Goal: Navigation & Orientation: Understand site structure

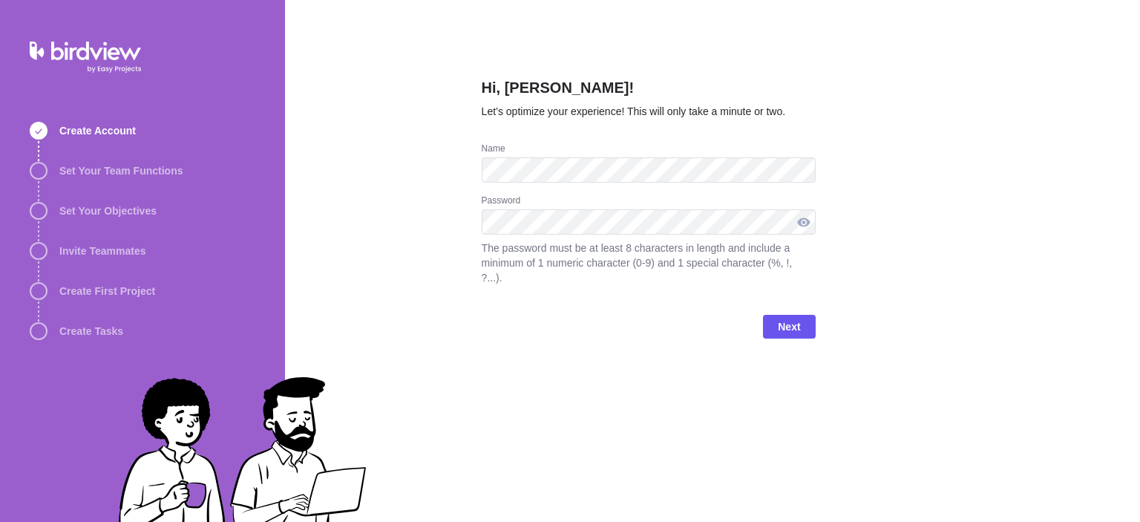
click at [796, 213] on div at bounding box center [804, 221] width 24 height 25
click at [792, 318] on span "Next" at bounding box center [789, 327] width 22 height 18
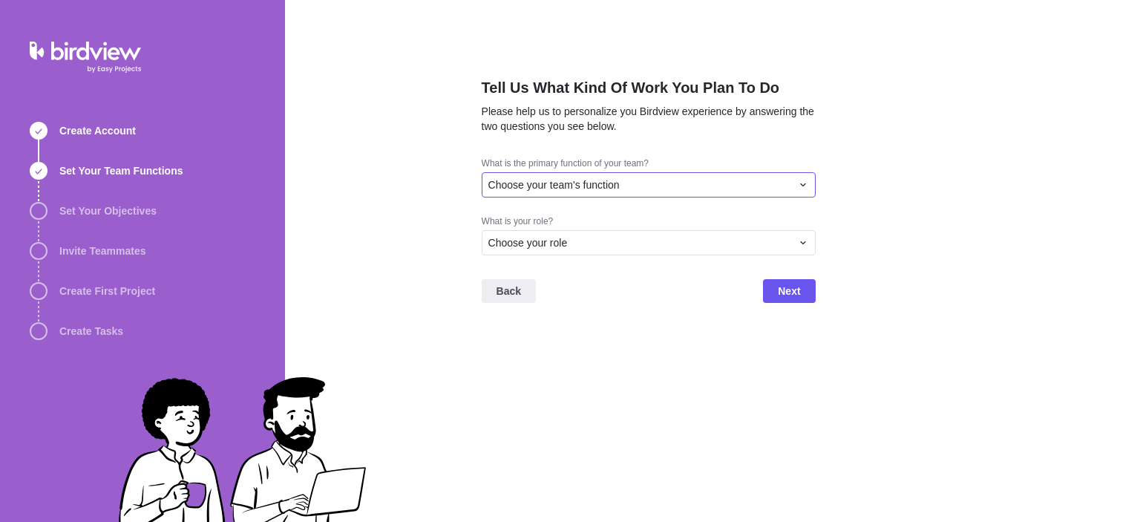
click at [647, 187] on div "Choose your team's function" at bounding box center [639, 184] width 303 height 15
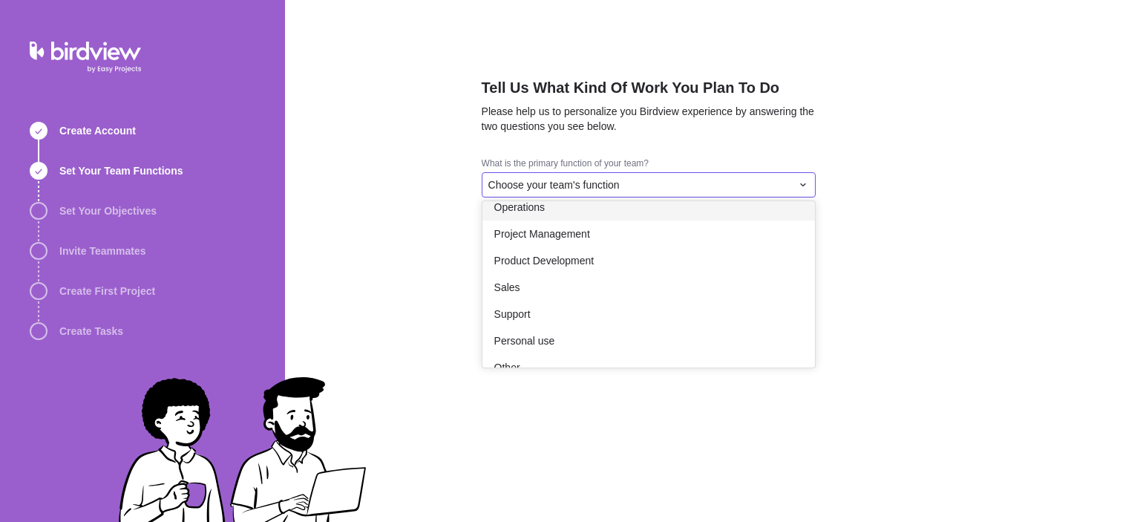
scroll to position [254, 0]
click at [632, 228] on div "Project Management" at bounding box center [648, 233] width 332 height 27
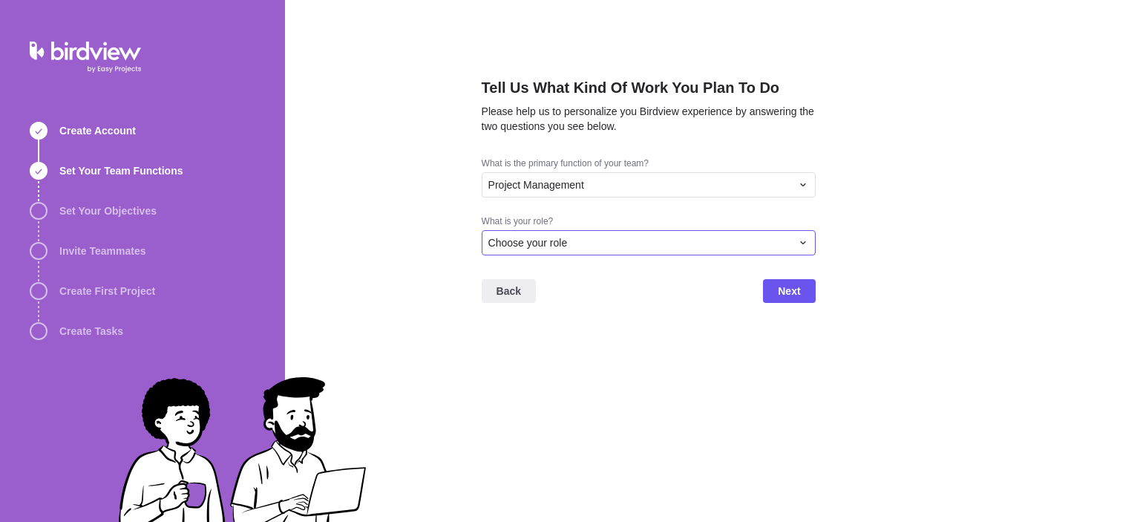
click at [633, 240] on div "Choose your role" at bounding box center [639, 242] width 303 height 15
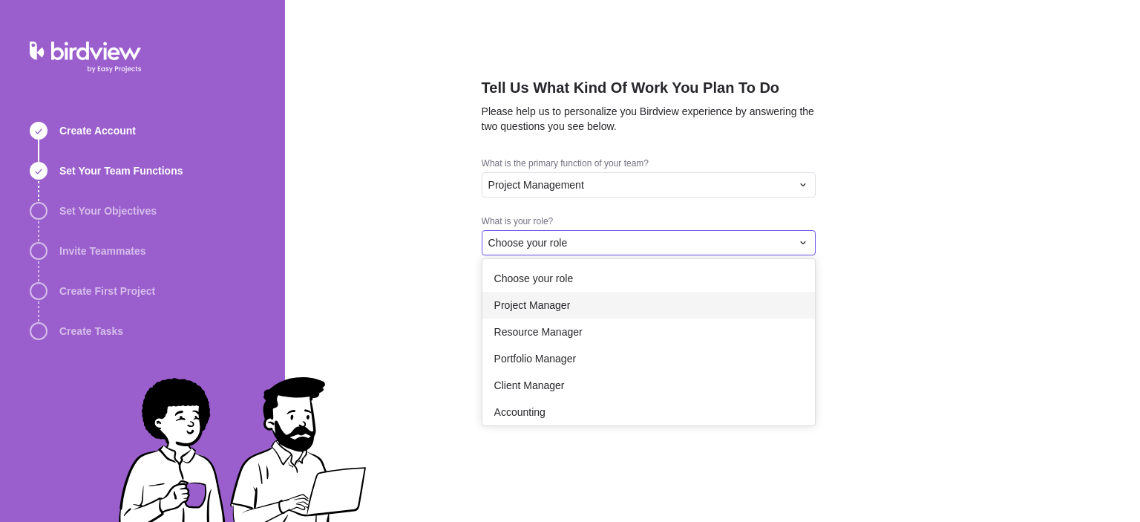
click at [614, 306] on div "Project Manager" at bounding box center [648, 305] width 332 height 27
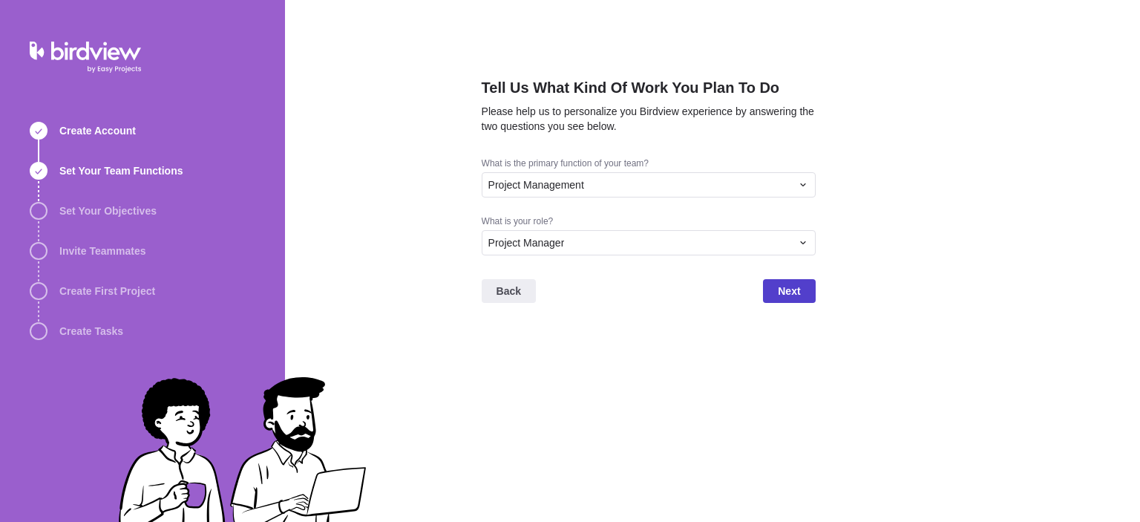
click at [791, 289] on span "Next" at bounding box center [789, 291] width 22 height 18
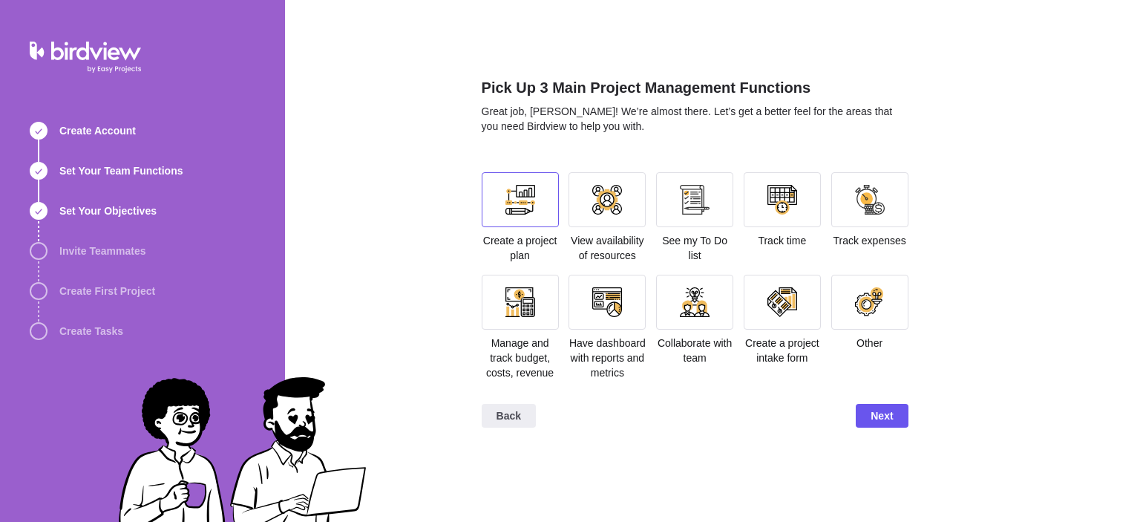
click at [514, 207] on div at bounding box center [520, 200] width 30 height 30
click at [522, 299] on div at bounding box center [520, 302] width 30 height 30
click at [625, 313] on div at bounding box center [606, 302] width 77 height 55
click at [792, 206] on div at bounding box center [782, 200] width 30 height 30
click at [882, 423] on span "Next" at bounding box center [881, 416] width 22 height 18
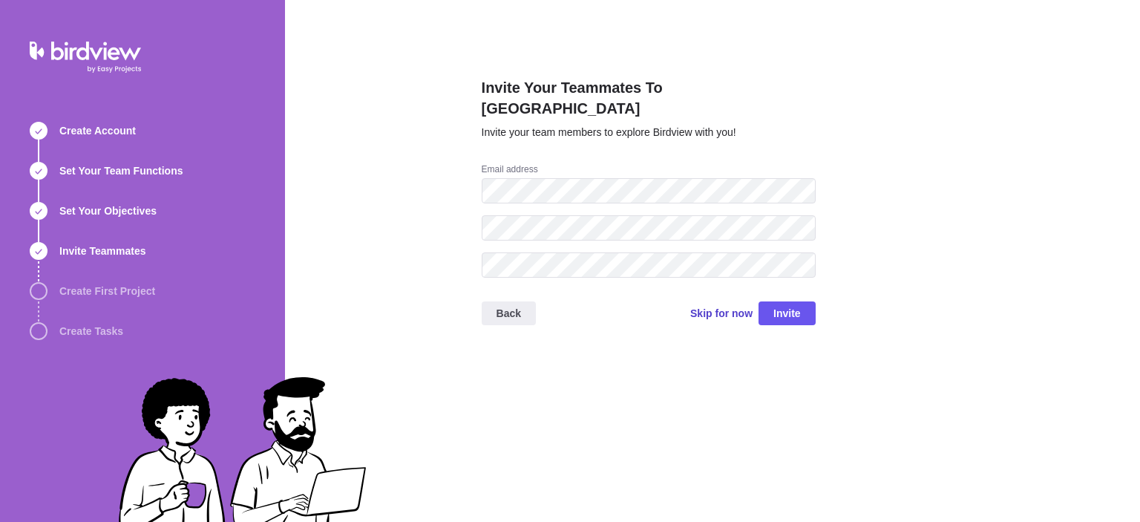
click at [728, 306] on span "Skip for now" at bounding box center [721, 313] width 62 height 15
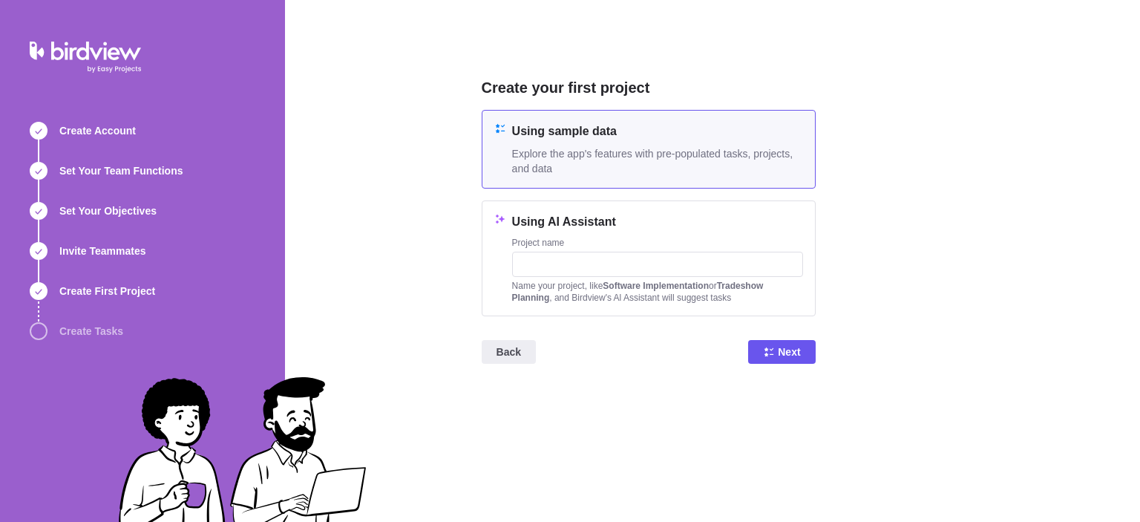
click at [654, 158] on span "Explore the app's features with pre-populated tasks, projects, and data" at bounding box center [657, 161] width 291 height 30
click at [798, 352] on span "Next" at bounding box center [789, 352] width 22 height 18
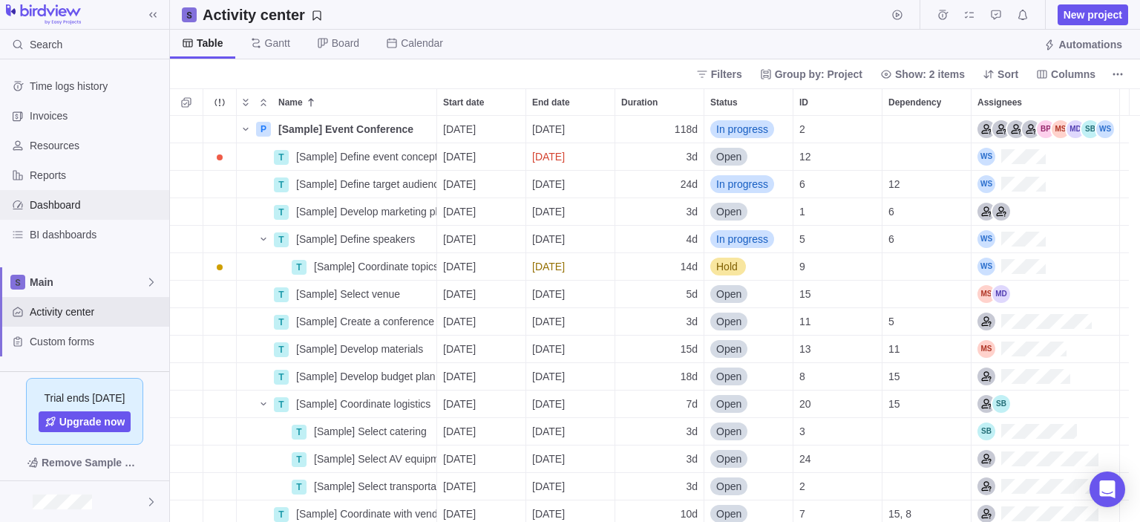
click at [54, 204] on span "Dashboard" at bounding box center [97, 204] width 134 height 15
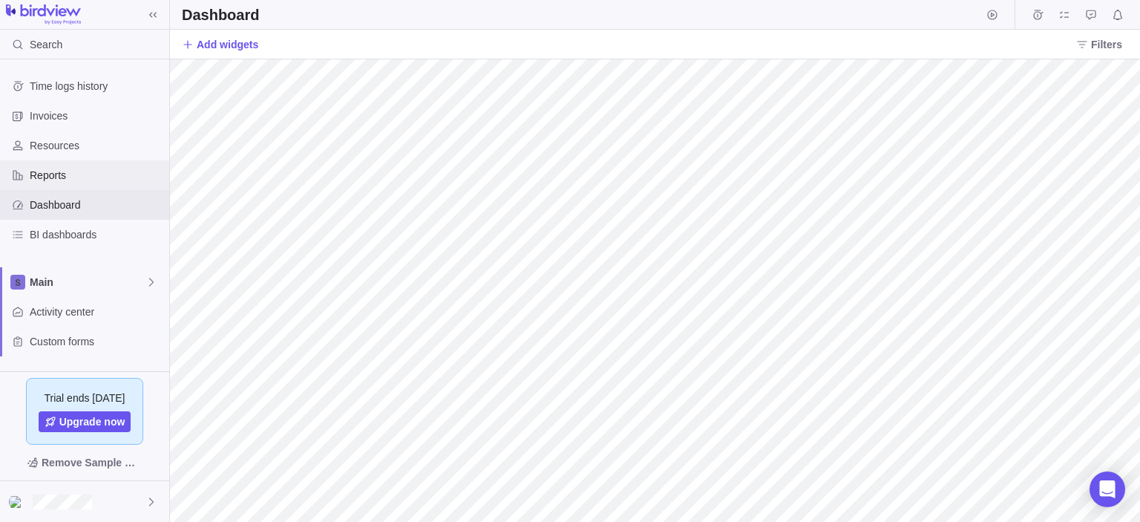
click at [52, 173] on span "Reports" at bounding box center [97, 175] width 134 height 15
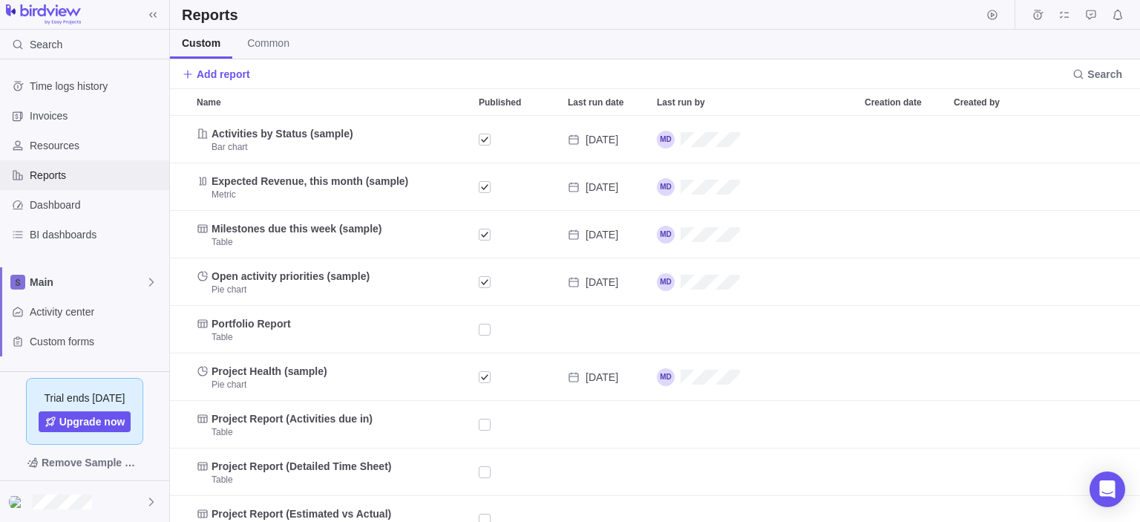
scroll to position [395, 959]
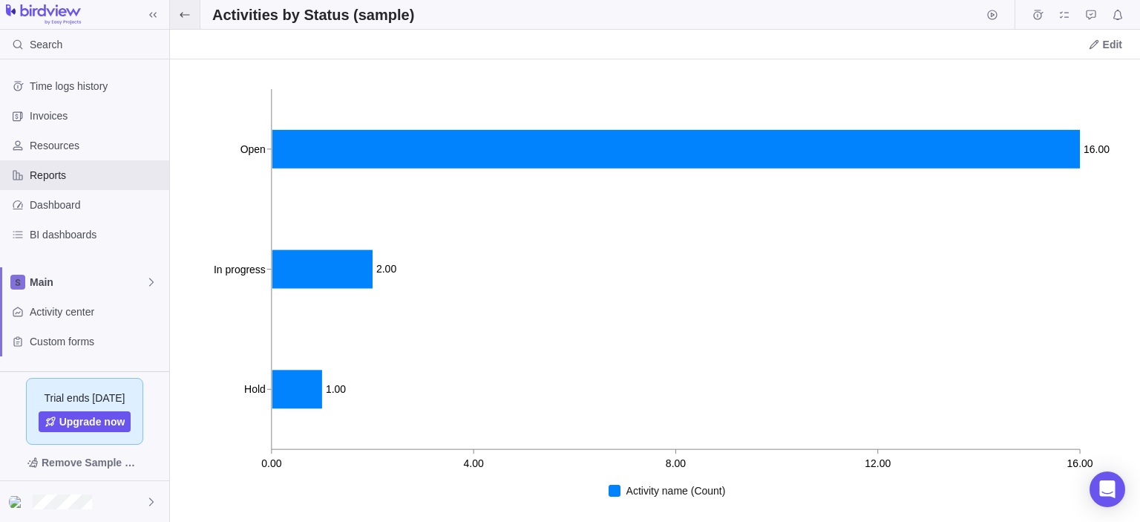
click at [191, 14] on span at bounding box center [185, 14] width 30 height 29
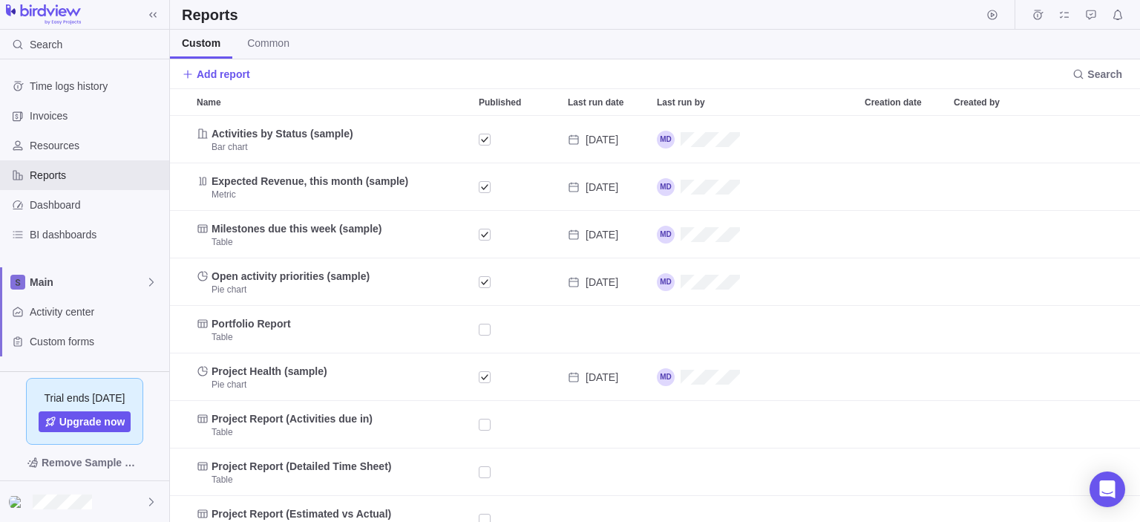
scroll to position [395, 959]
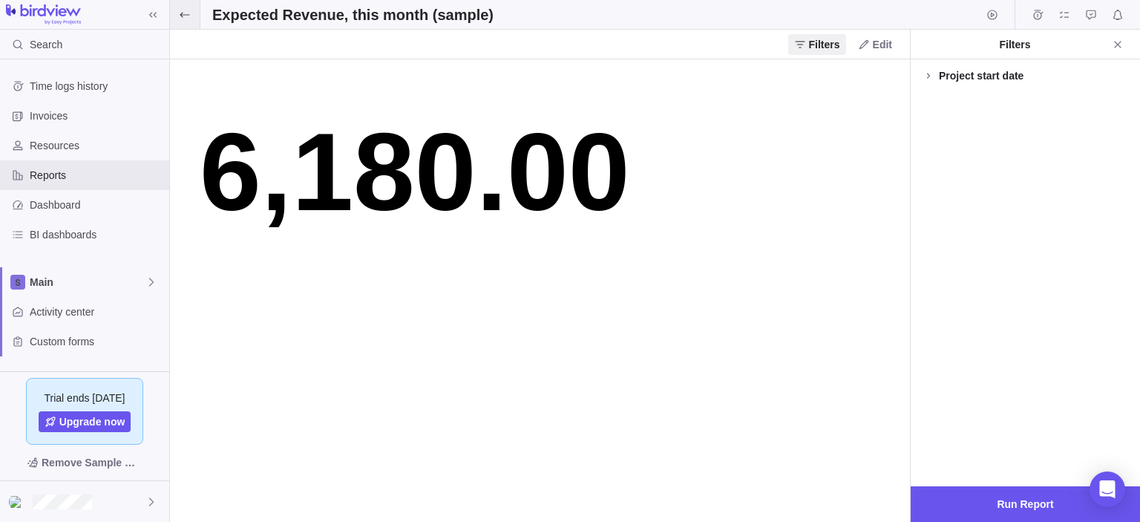
click at [190, 13] on icon at bounding box center [185, 15] width 12 height 12
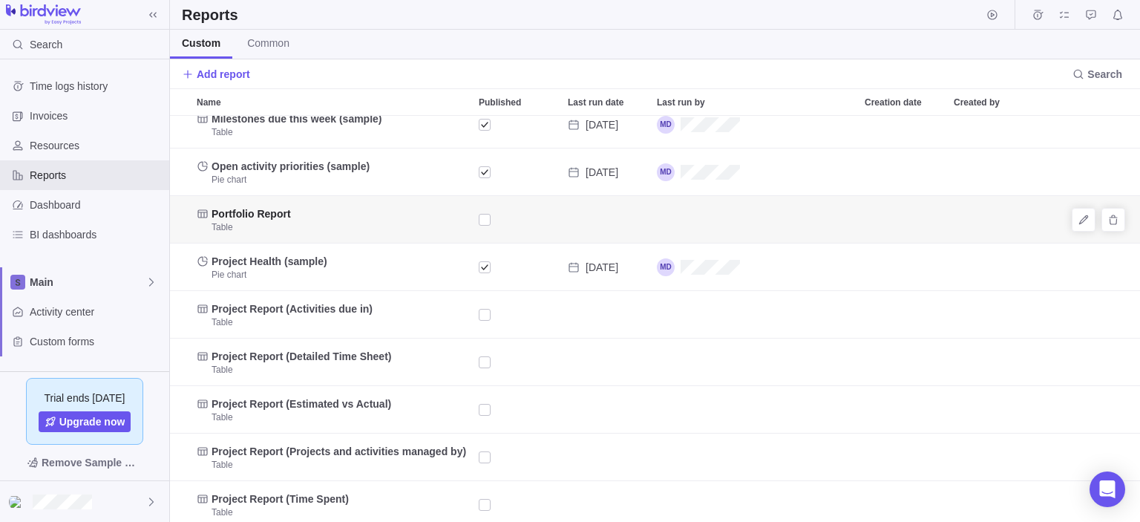
scroll to position [110, 0]
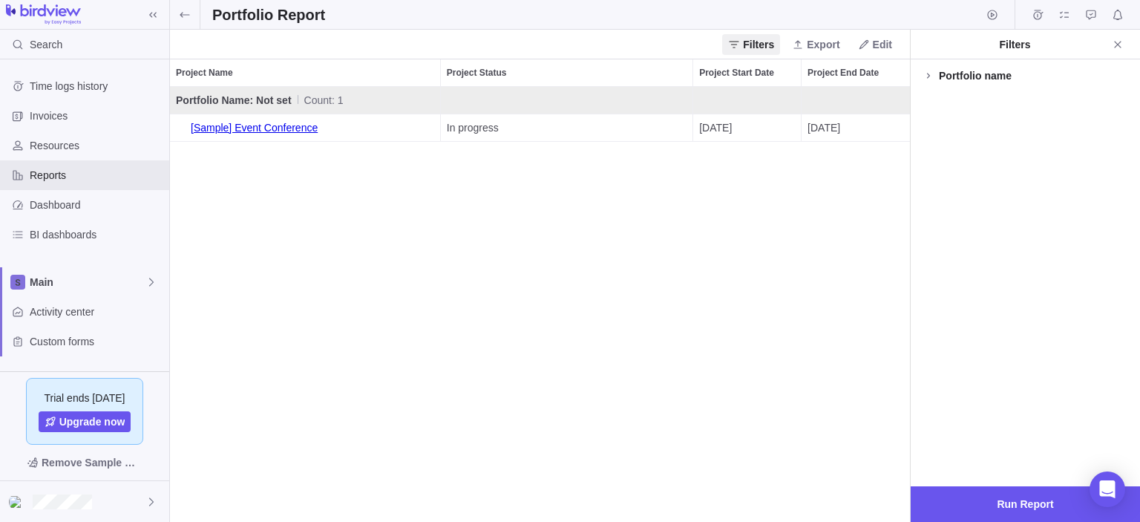
scroll to position [424, 728]
click at [191, 11] on span at bounding box center [185, 14] width 30 height 29
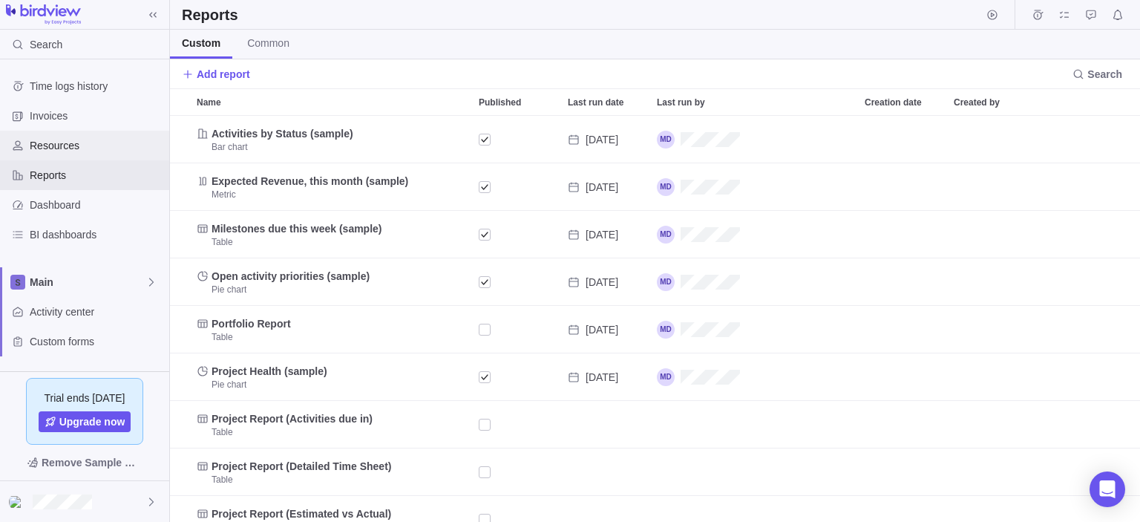
click at [40, 148] on span "Resources" at bounding box center [97, 145] width 134 height 15
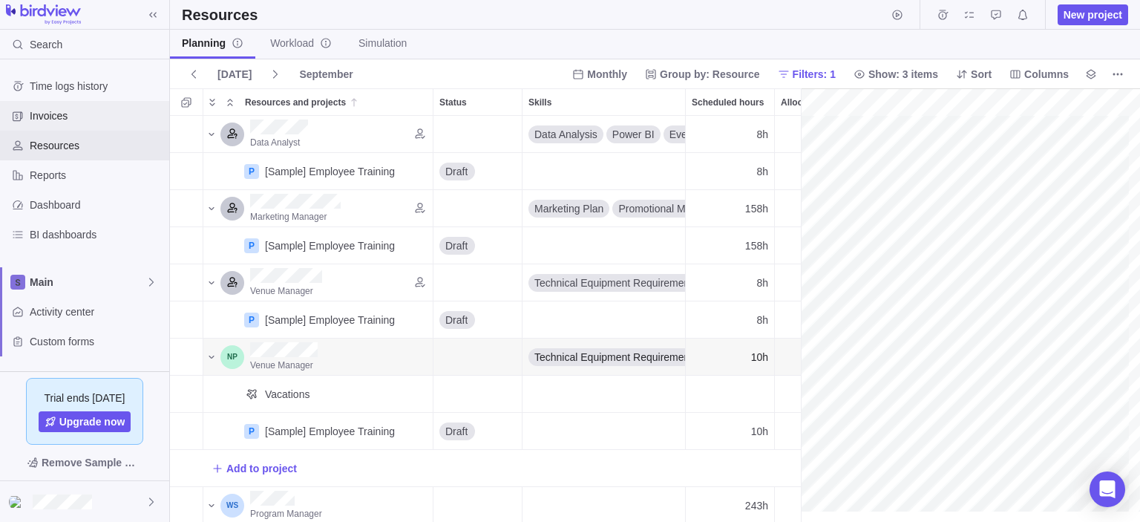
click at [53, 114] on span "Invoices" at bounding box center [97, 115] width 134 height 15
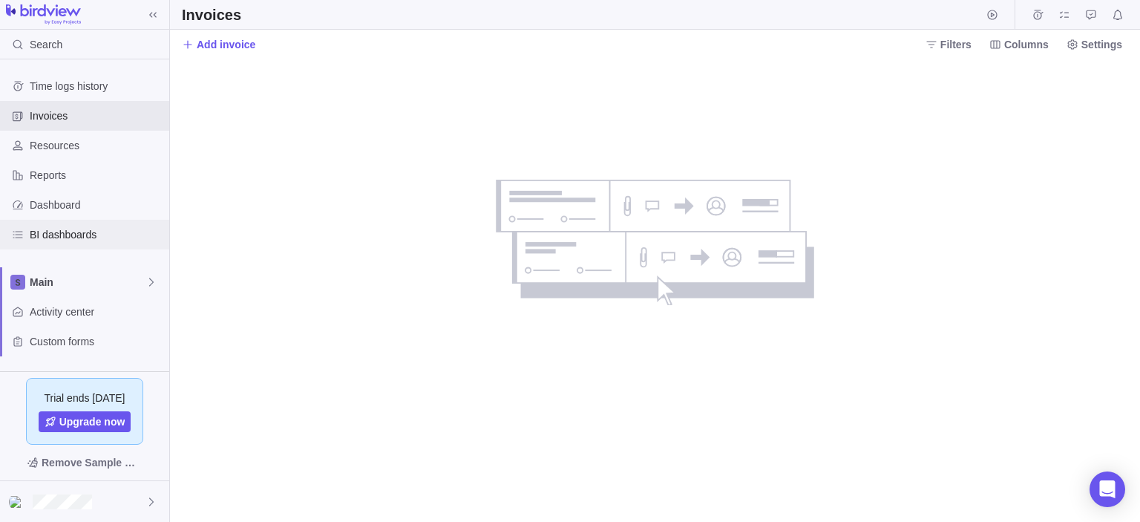
click at [49, 241] on span "BI dashboards" at bounding box center [97, 234] width 134 height 15
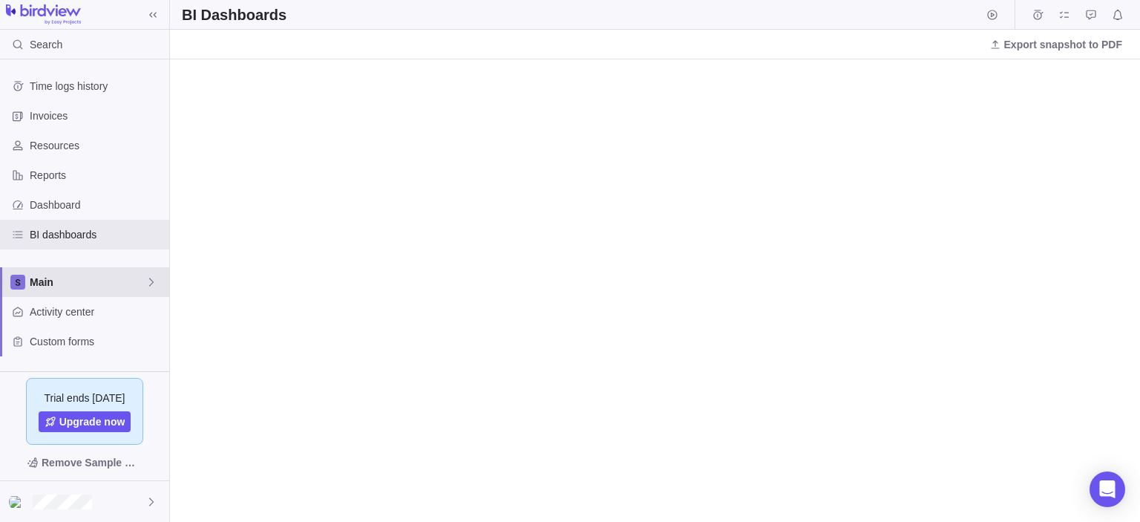
click at [147, 283] on icon at bounding box center [151, 282] width 12 height 12
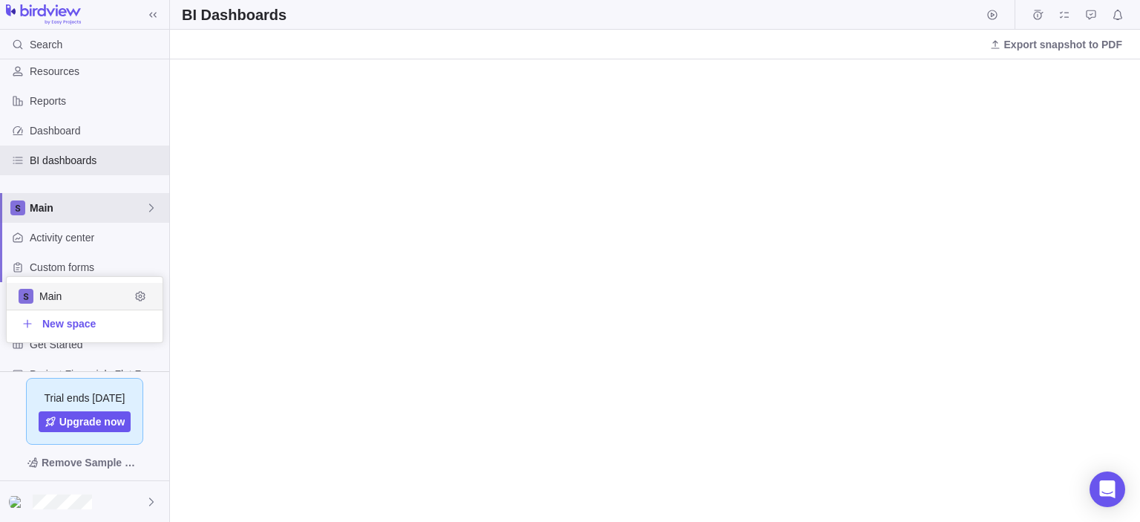
scroll to position [148, 0]
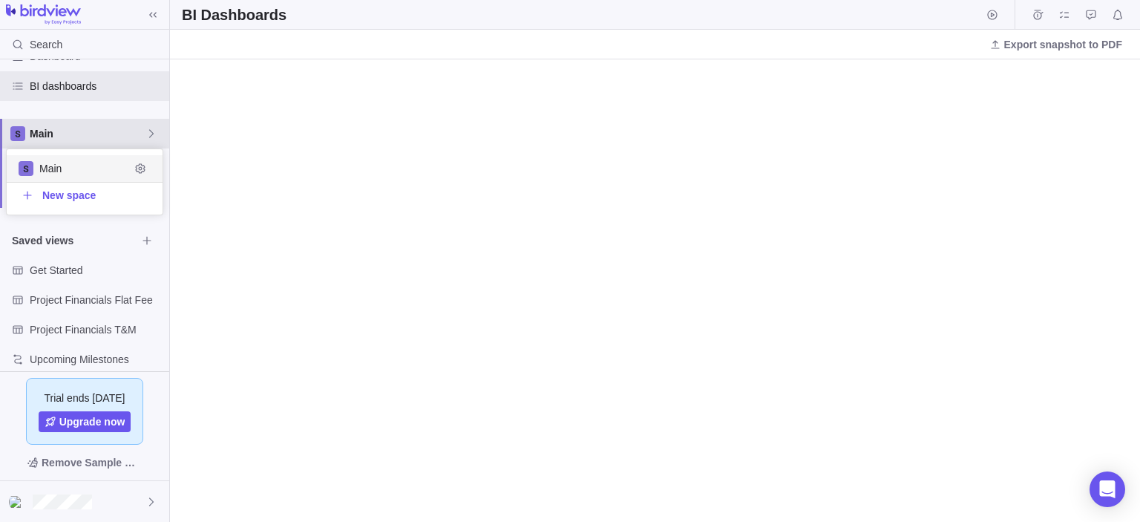
click at [145, 128] on icon at bounding box center [151, 134] width 12 height 12
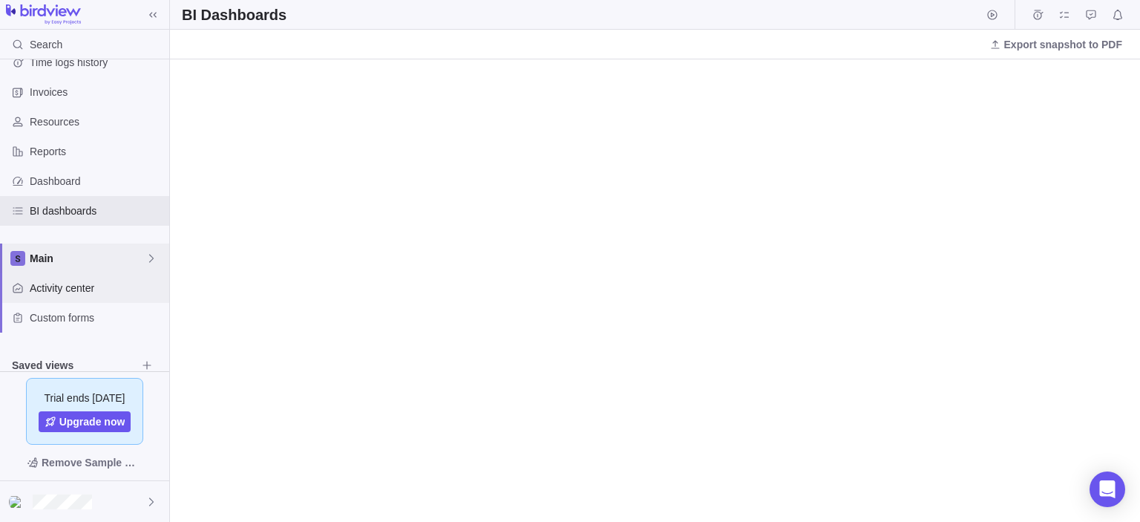
scroll to position [0, 0]
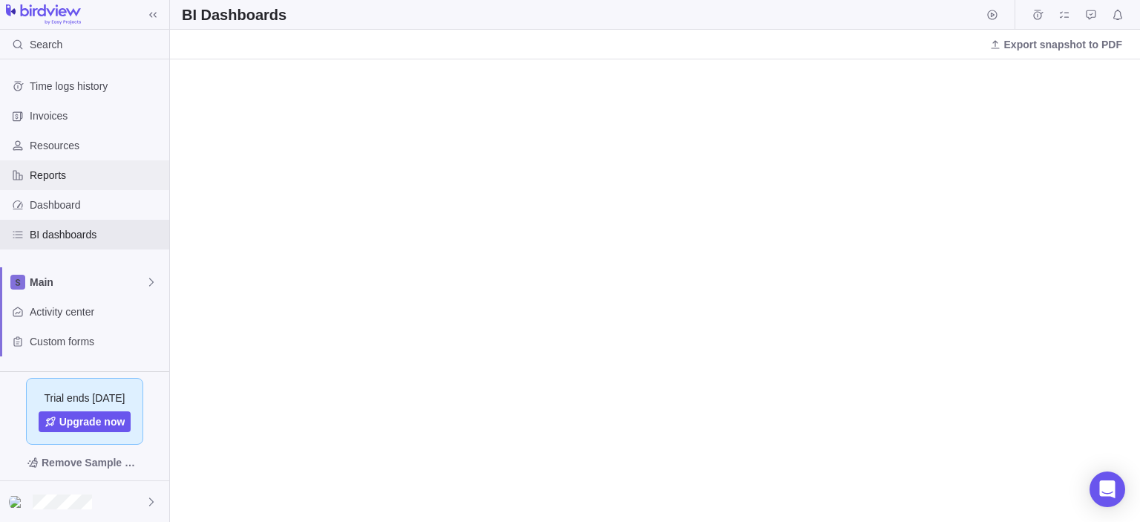
click at [63, 180] on span "Reports" at bounding box center [97, 175] width 134 height 15
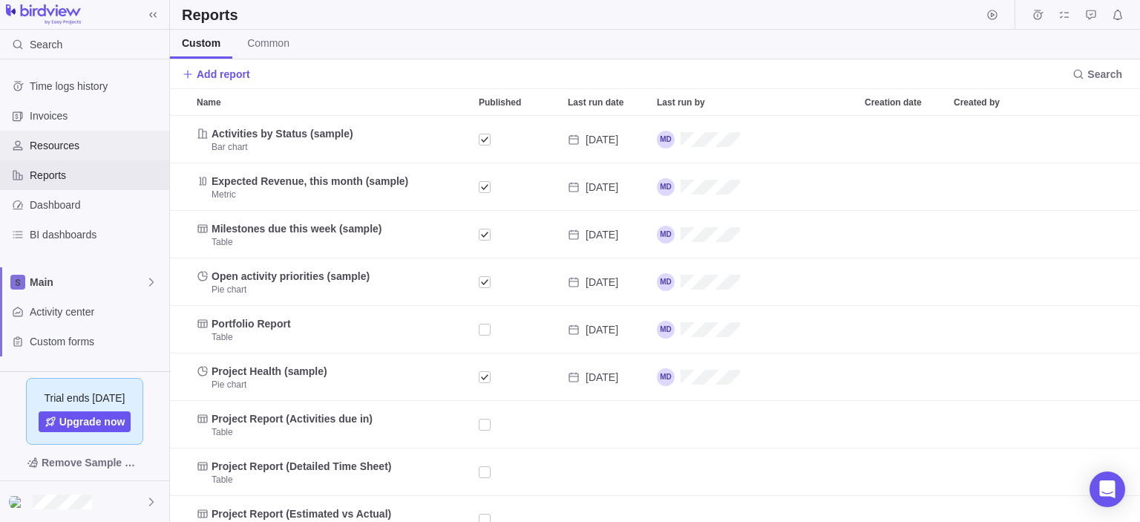
click at [85, 140] on span "Resources" at bounding box center [97, 145] width 134 height 15
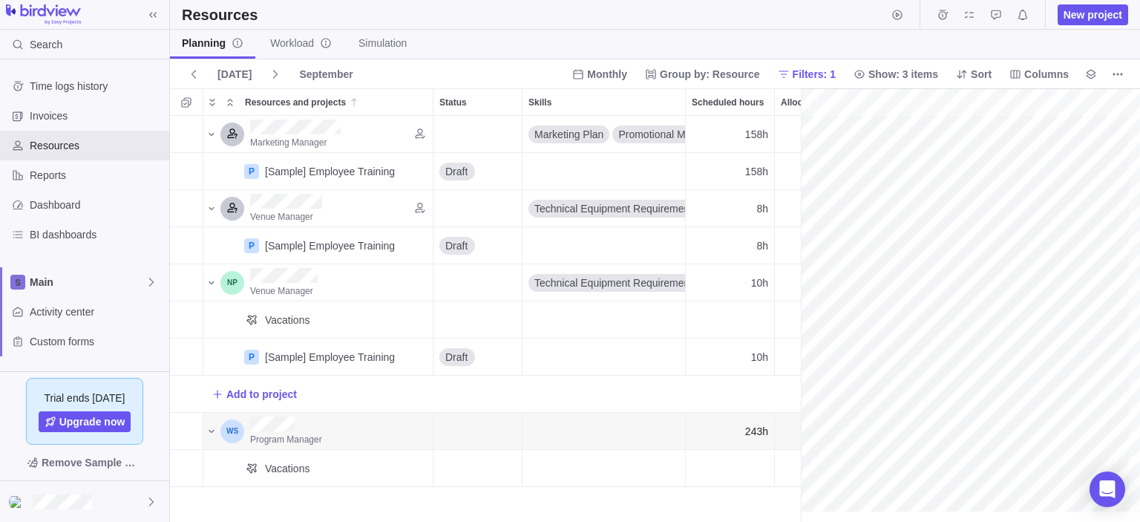
scroll to position [0, 219]
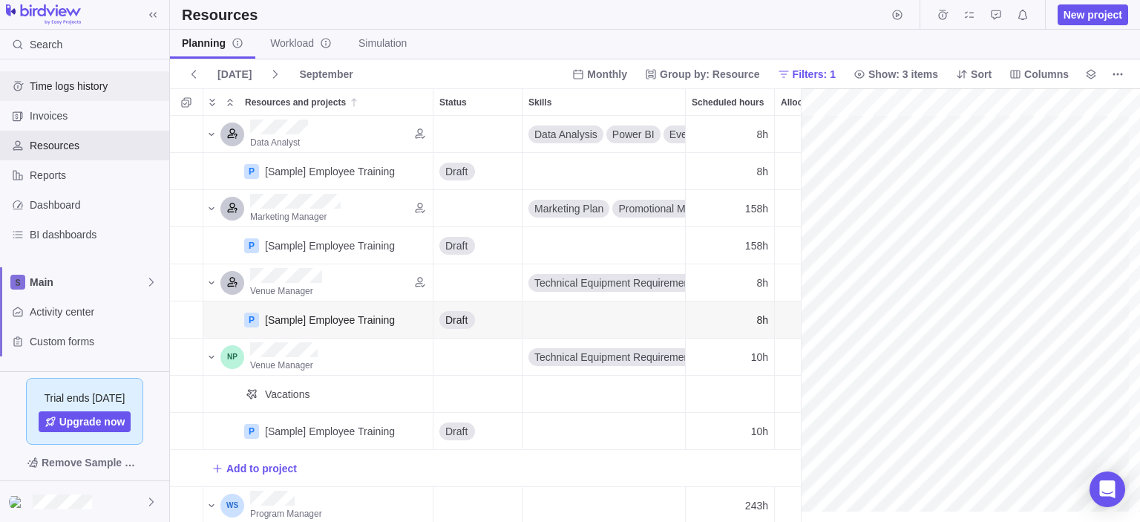
click at [71, 85] on span "Time logs history" at bounding box center [97, 86] width 134 height 15
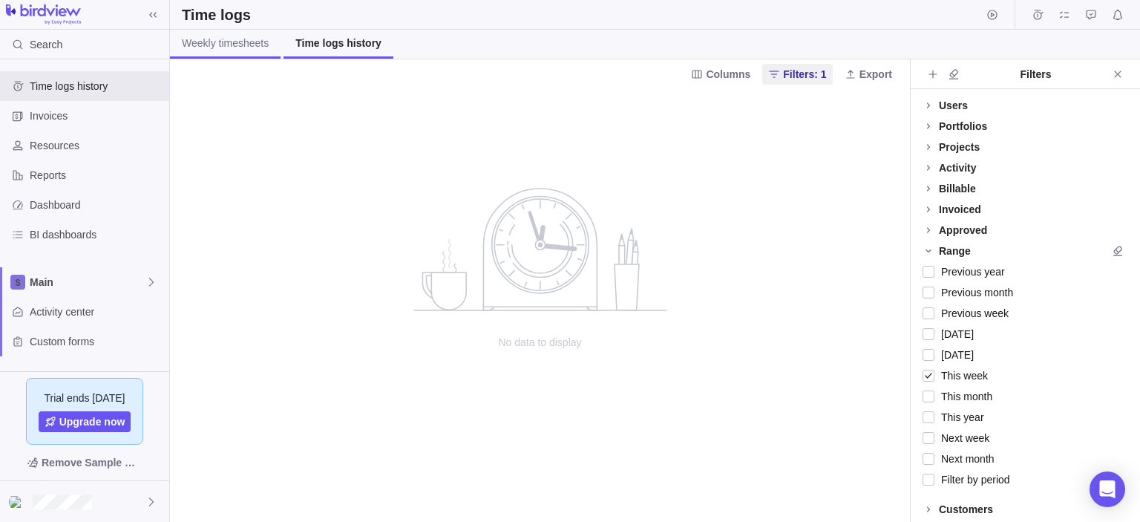
click at [223, 39] on span "Weekly timesheets" at bounding box center [225, 43] width 87 height 15
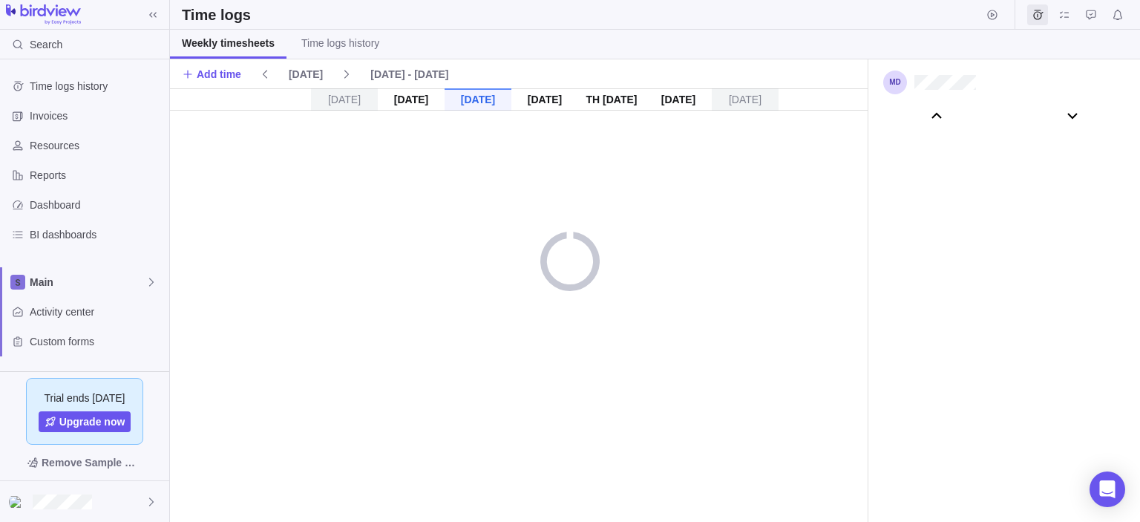
scroll to position [82769, 0]
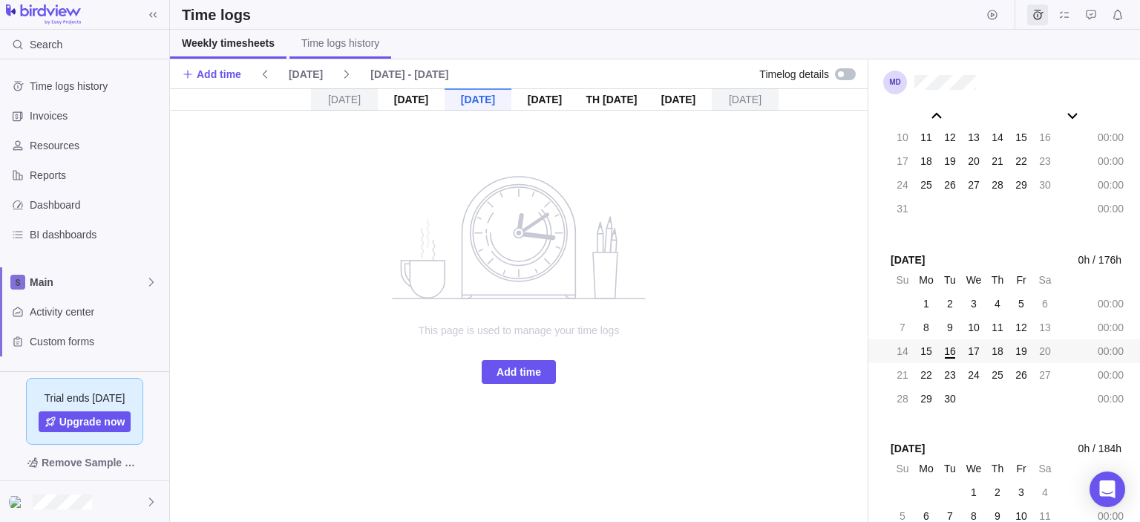
click at [346, 49] on span "Time logs history" at bounding box center [340, 43] width 78 height 15
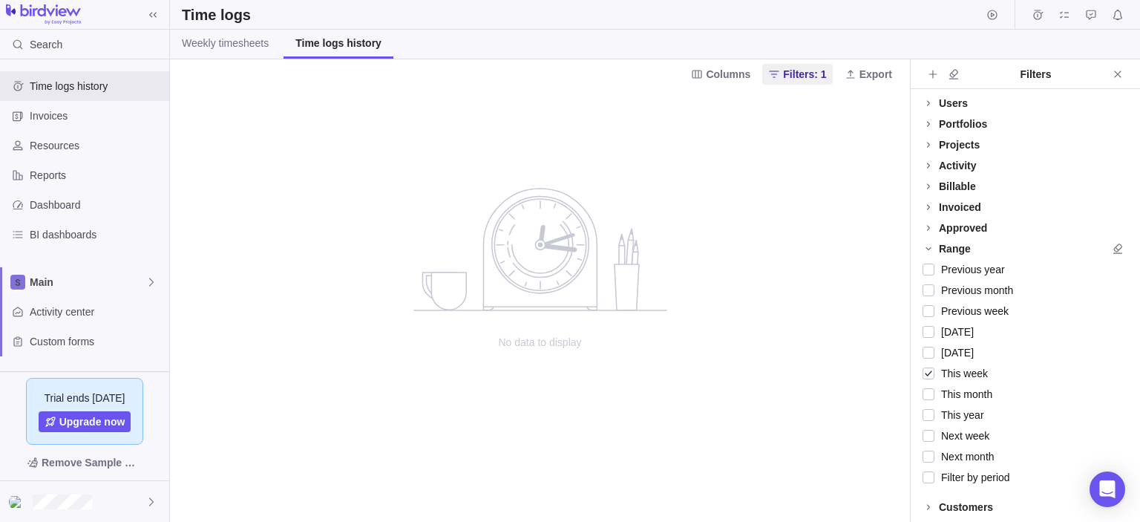
scroll to position [3, 0]
click at [970, 398] on span "This month" at bounding box center [963, 393] width 58 height 21
click at [39, 286] on span "Main" at bounding box center [88, 282] width 116 height 15
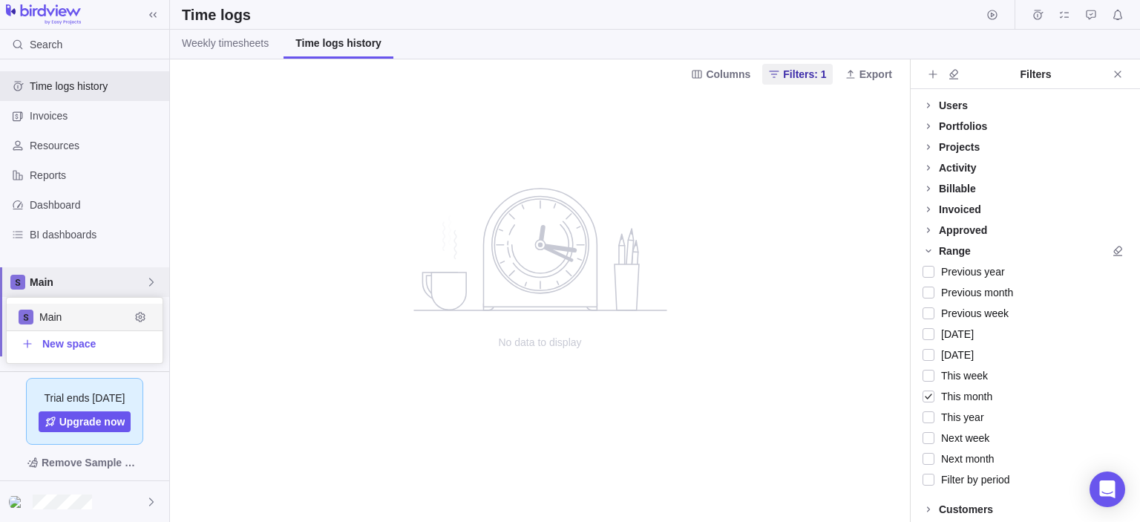
scroll to position [53, 145]
click at [39, 286] on span "Main" at bounding box center [88, 282] width 116 height 15
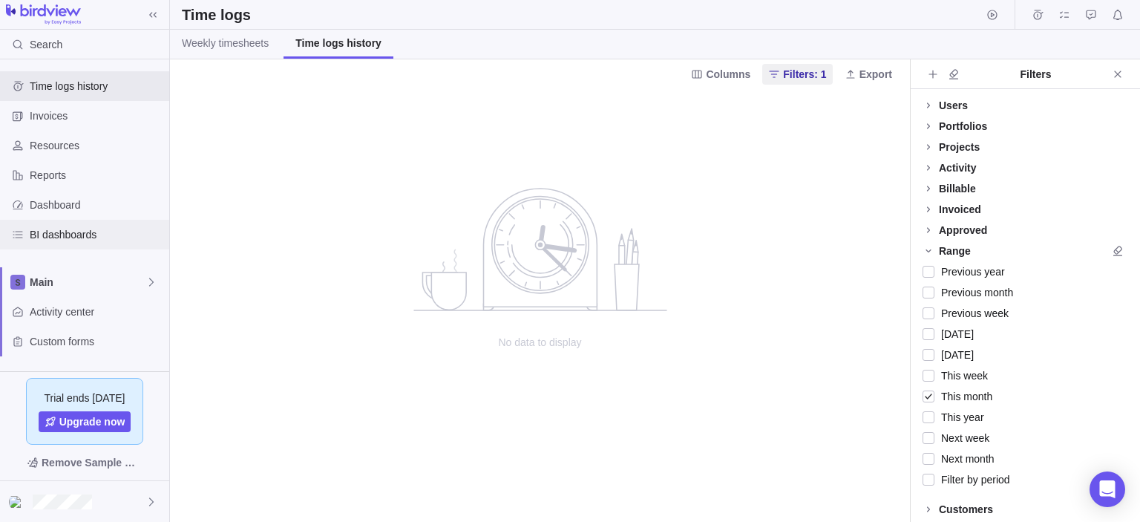
click at [47, 237] on span "BI dashboards" at bounding box center [97, 234] width 134 height 15
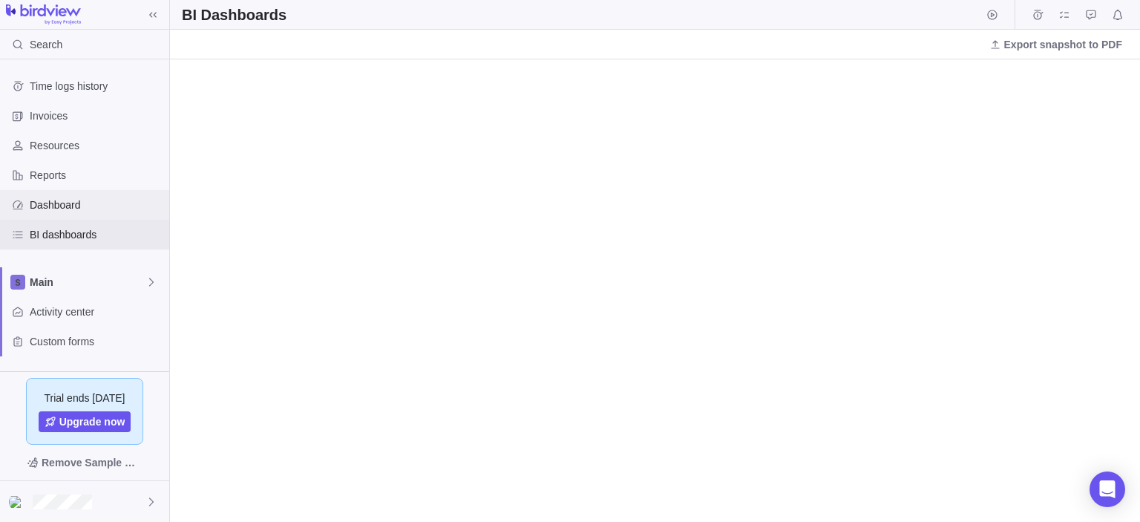
click at [53, 197] on span "Dashboard" at bounding box center [97, 204] width 134 height 15
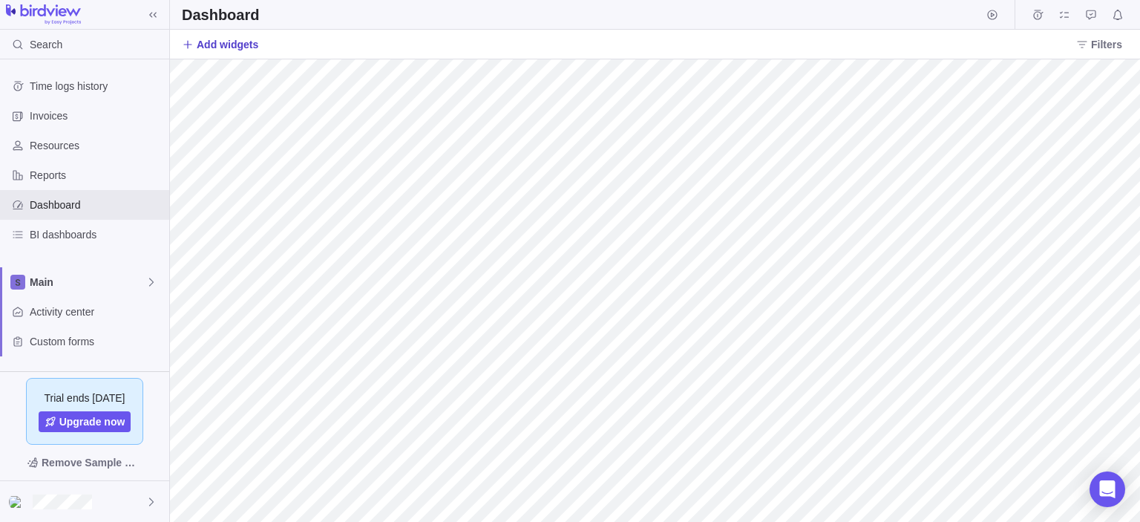
click at [217, 42] on span "Add widgets" at bounding box center [228, 44] width 62 height 15
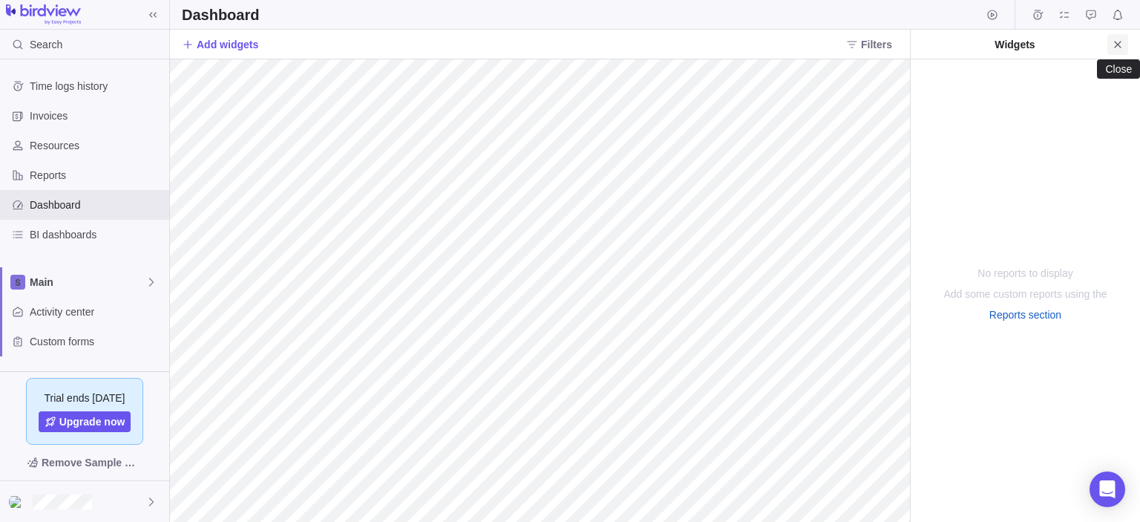
click at [1112, 39] on icon "Close" at bounding box center [1117, 45] width 12 height 12
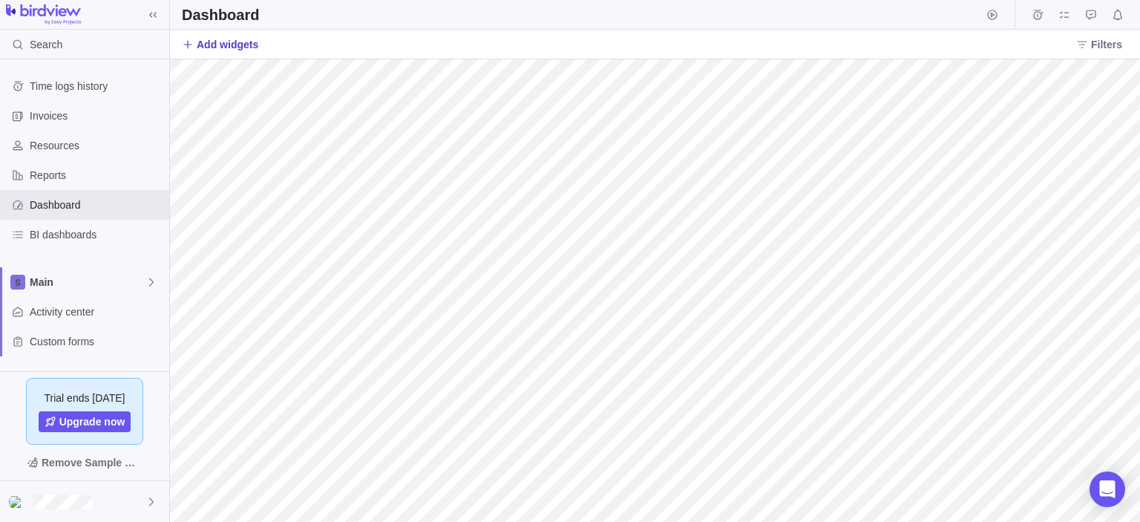
click at [220, 59] on div "Dashboard Add widgets Filters Filters Activity status Default Workflow Apply Fi…" at bounding box center [655, 261] width 970 height 522
click at [223, 39] on span "Add widgets" at bounding box center [228, 44] width 62 height 15
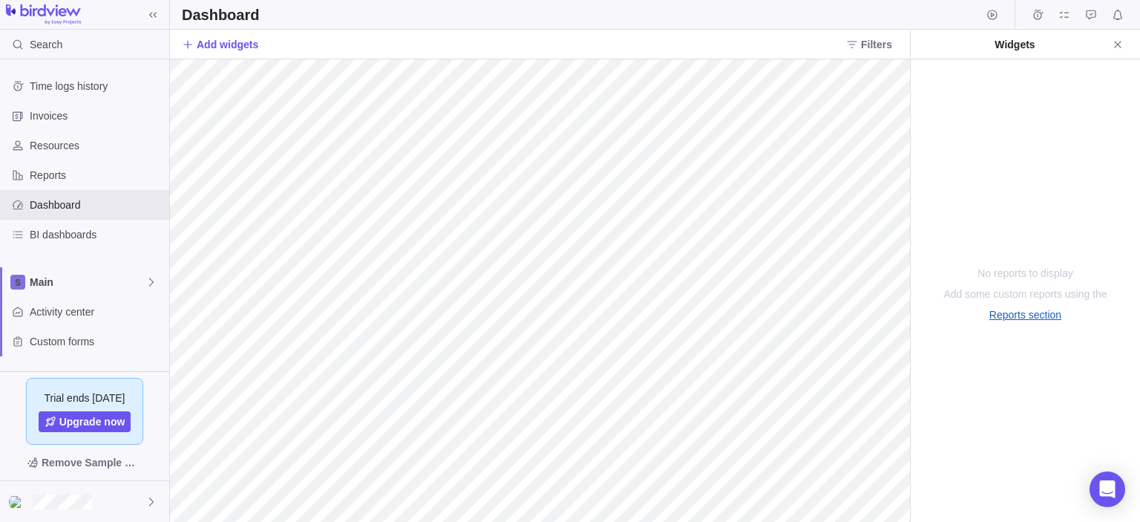
click at [1019, 309] on link "Reports section" at bounding box center [1025, 314] width 72 height 15
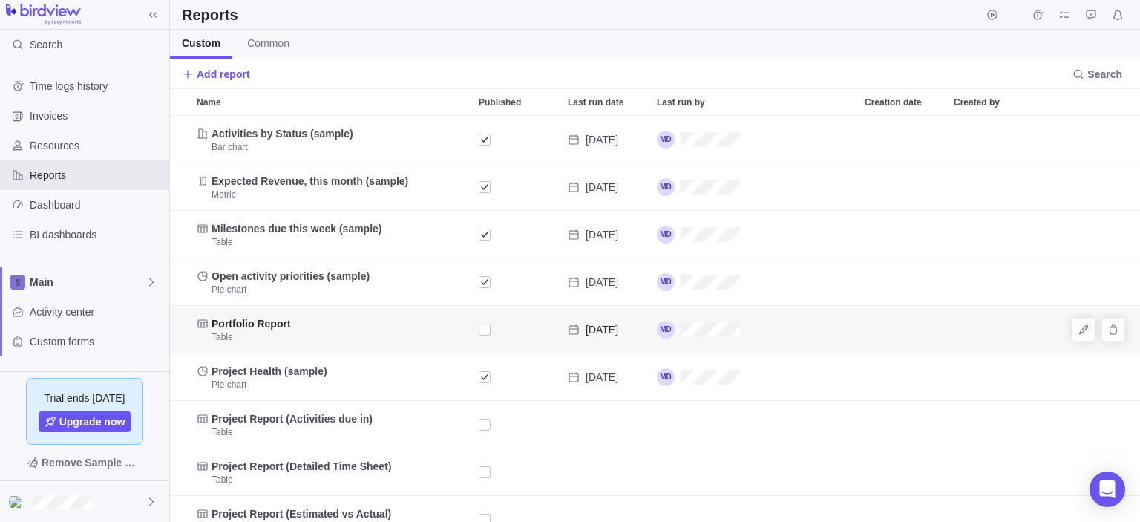
scroll to position [395, 959]
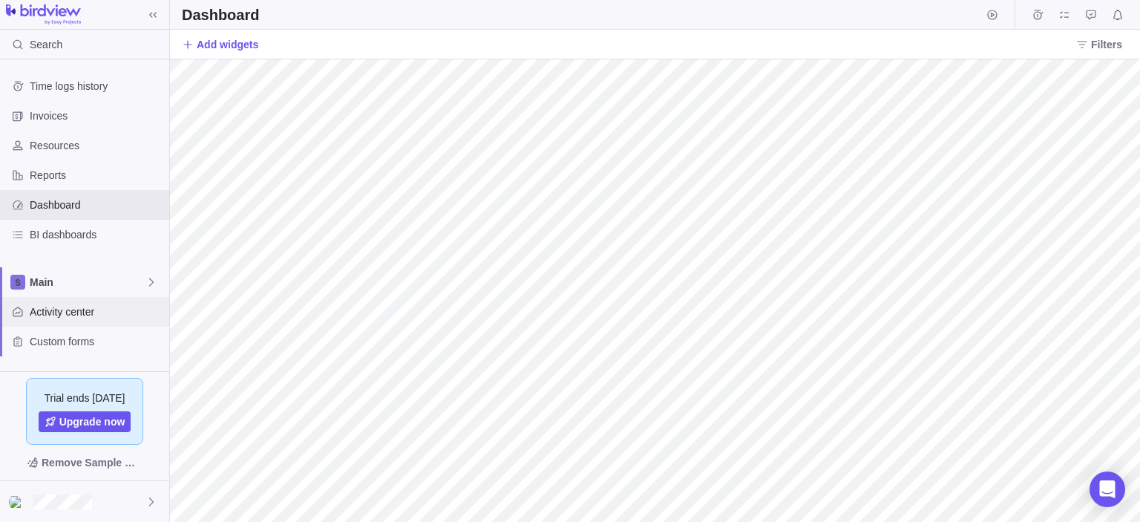
click at [57, 308] on span "Activity center" at bounding box center [97, 311] width 134 height 15
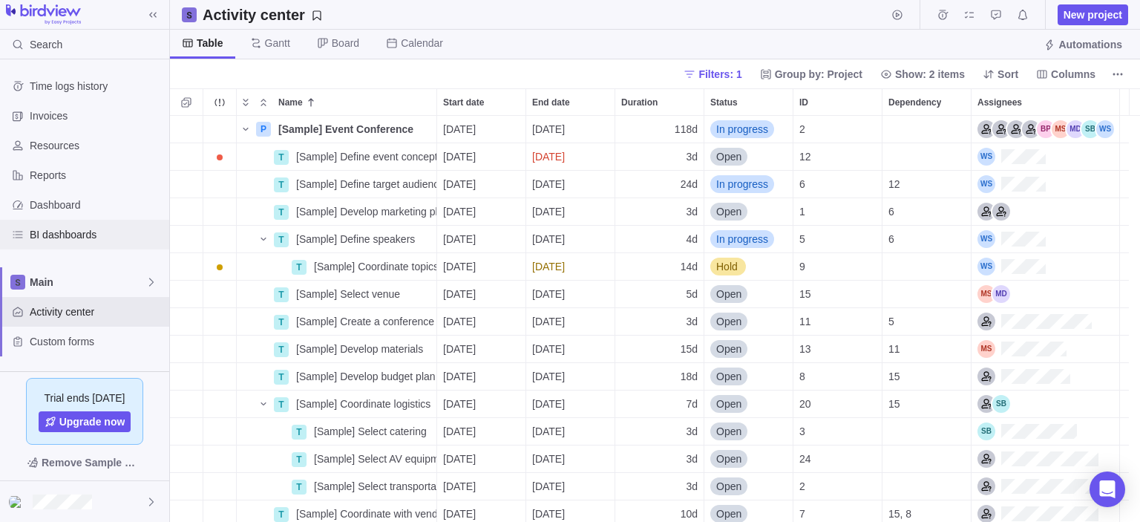
click at [71, 241] on span "BI dashboards" at bounding box center [97, 234] width 134 height 15
